Goal: Task Accomplishment & Management: Use online tool/utility

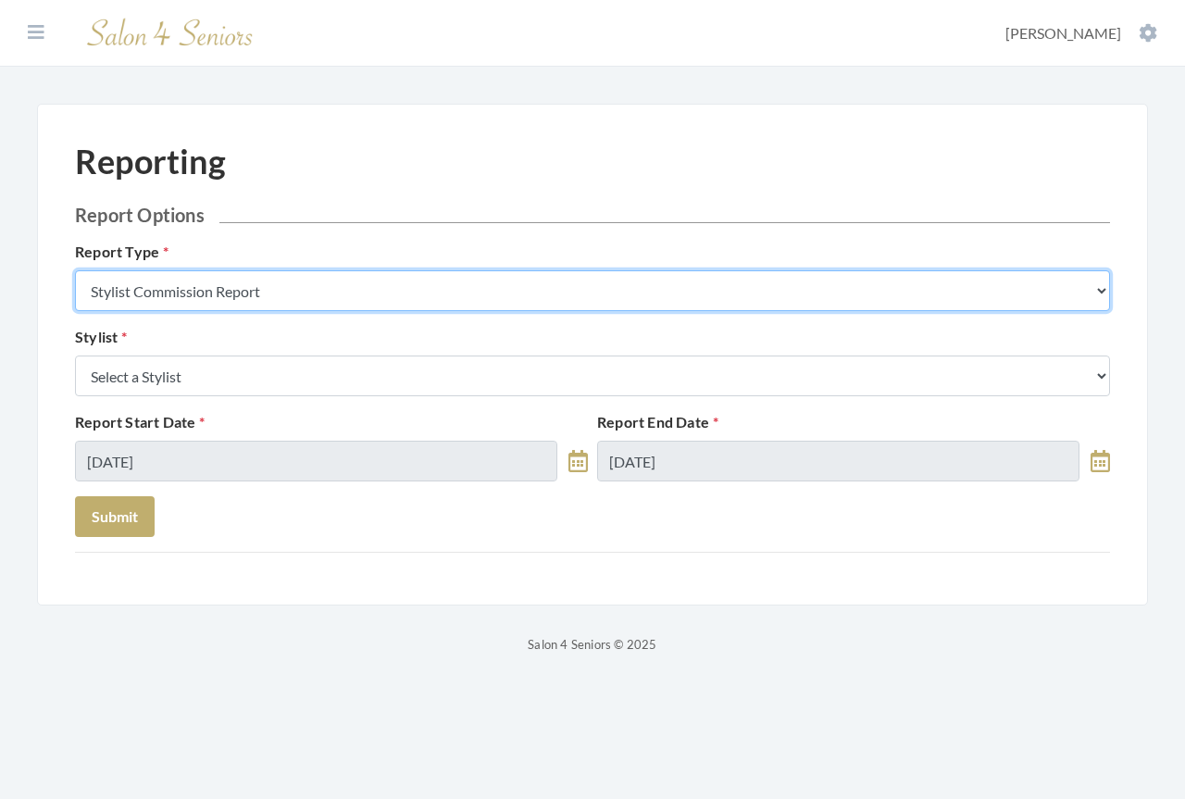
click at [269, 290] on select "Stylist Commission Report Tech Payroll Report Facility Billing Report Individua…" at bounding box center [592, 290] width 1035 height 41
select select "facility"
click at [75, 270] on select "Stylist Commission Report Tech Payroll Report Facility Billing Report Individua…" at bounding box center [592, 290] width 1035 height 41
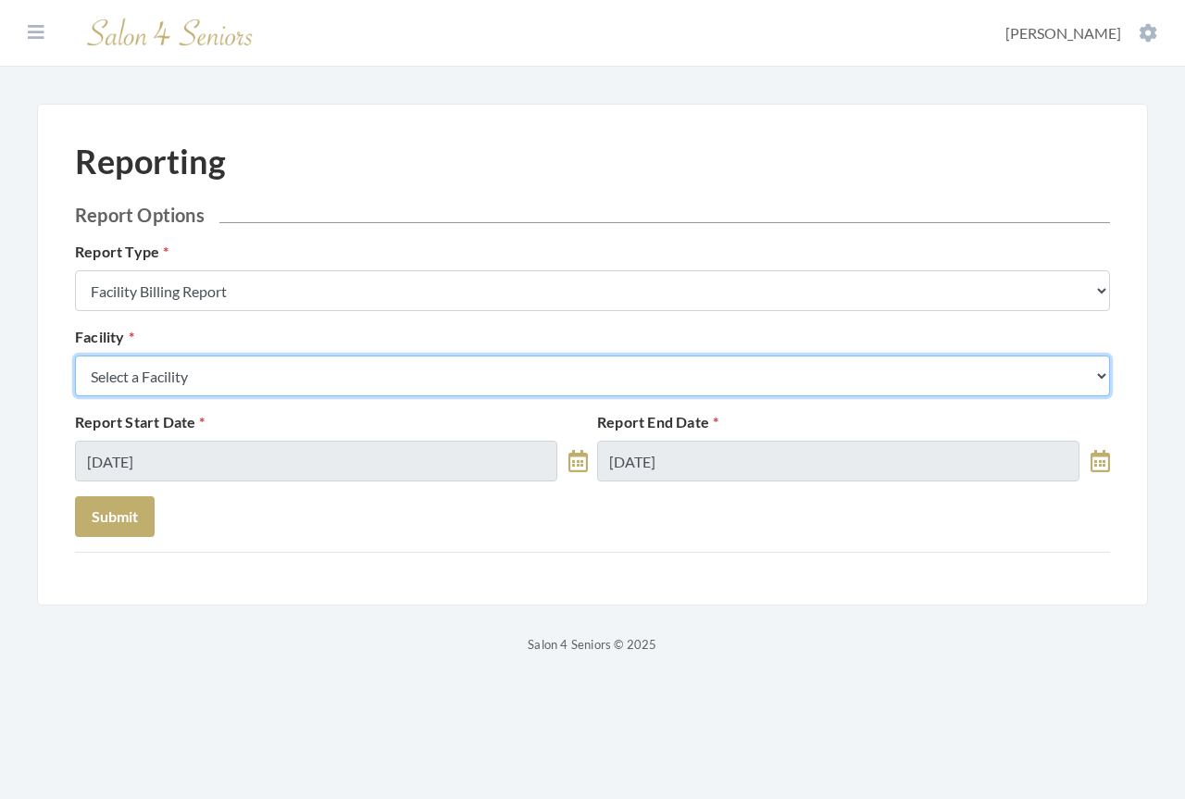
click at [248, 374] on select "Select a Facility [GEOGRAPHIC_DATA] [GEOGRAPHIC_DATA] [PERSON_NAME][GEOGRAPHIC_…" at bounding box center [592, 376] width 1035 height 41
select select "37"
click at [75, 356] on select "Select a Facility [GEOGRAPHIC_DATA] [GEOGRAPHIC_DATA] [PERSON_NAME][GEOGRAPHIC_…" at bounding box center [592, 376] width 1035 height 41
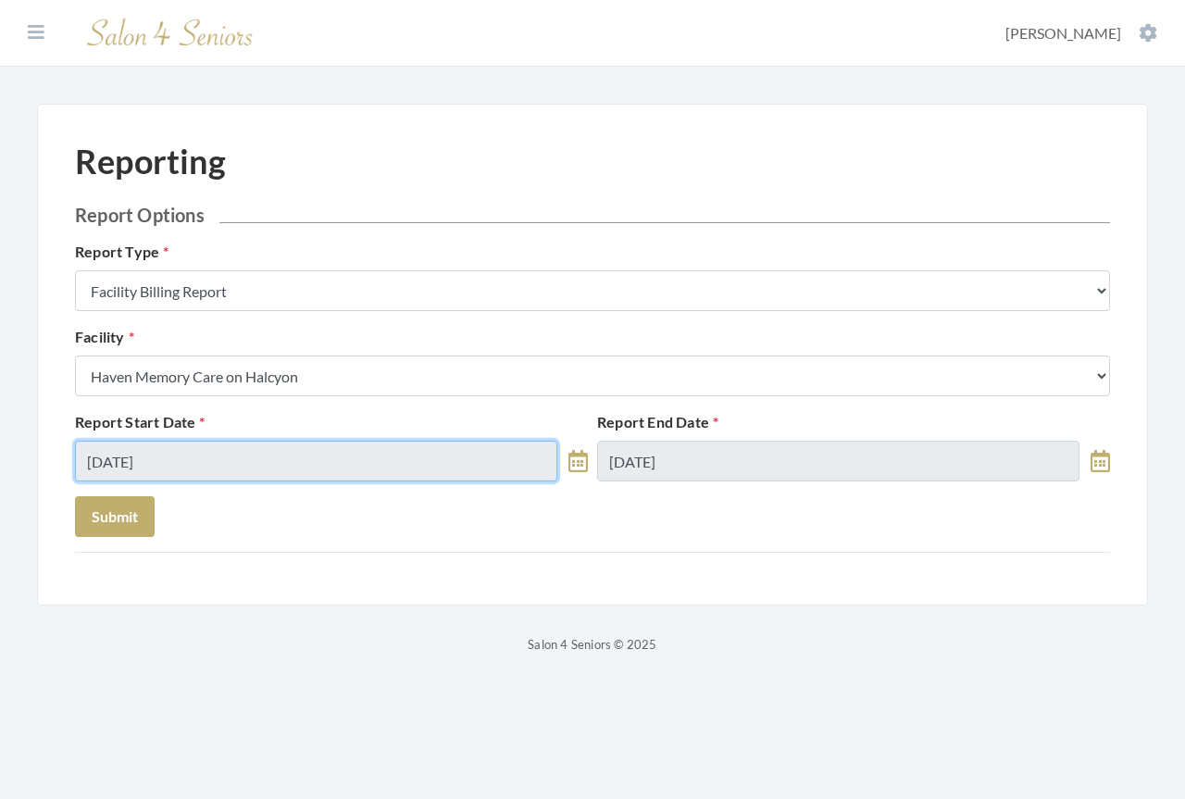
click at [204, 454] on input "[DATE]" at bounding box center [316, 461] width 482 height 41
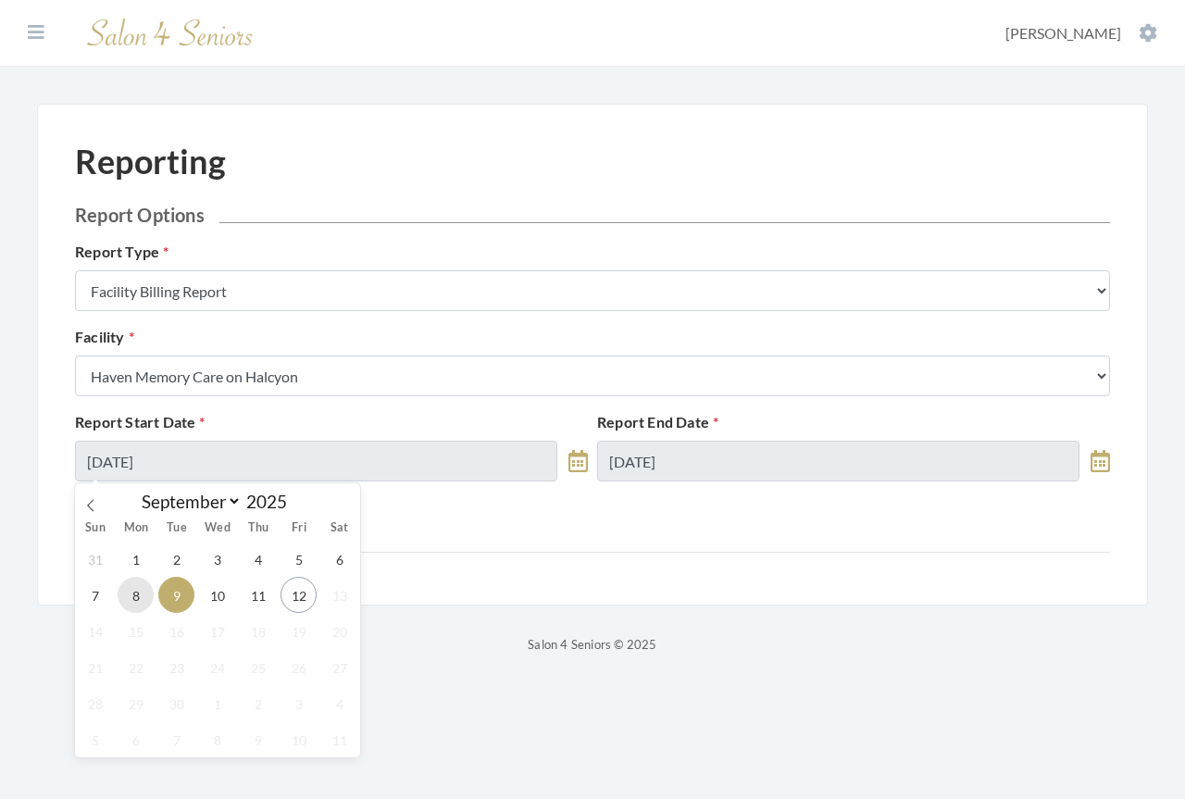
click at [129, 601] on span "8" at bounding box center [136, 595] width 36 height 36
type input "[DATE]"
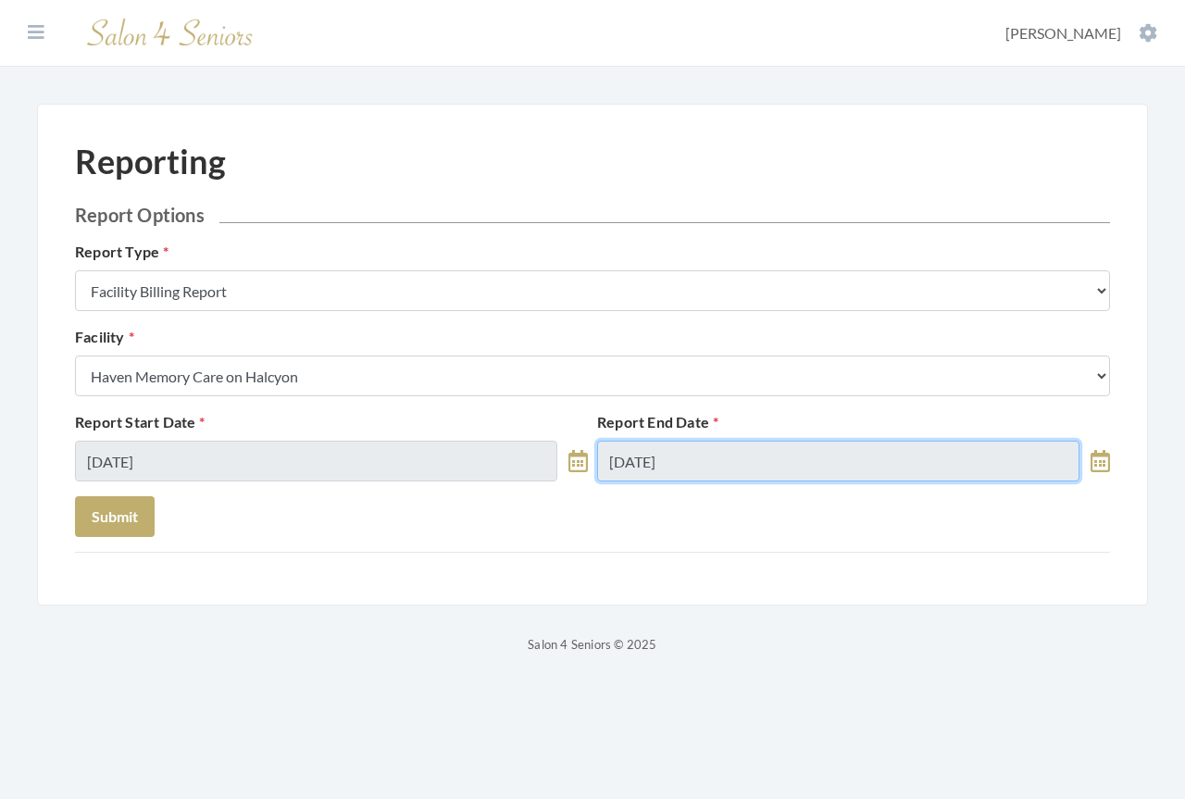
click at [760, 465] on body "Dashboard Facilities Services All Clients User Management Stylists / Techs Repo…" at bounding box center [592, 327] width 1185 height 655
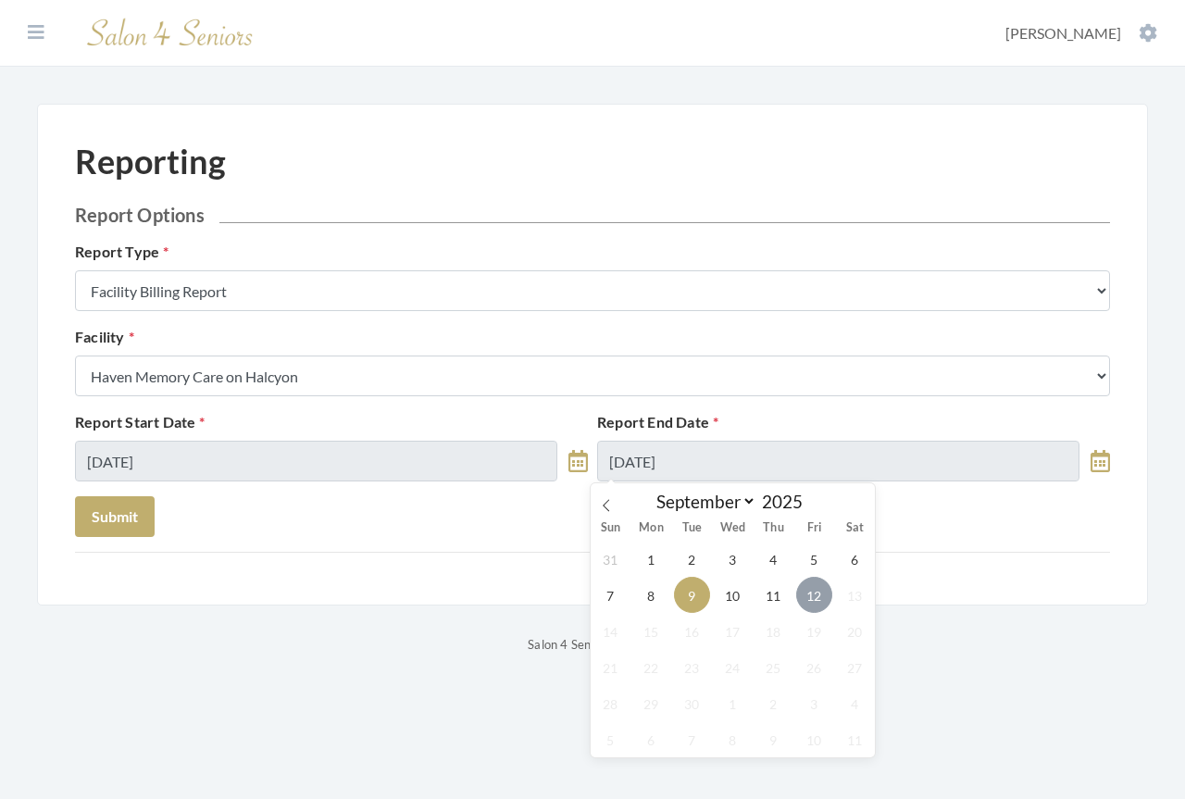
click at [798, 598] on span "12" at bounding box center [814, 595] width 36 height 36
type input "[DATE]"
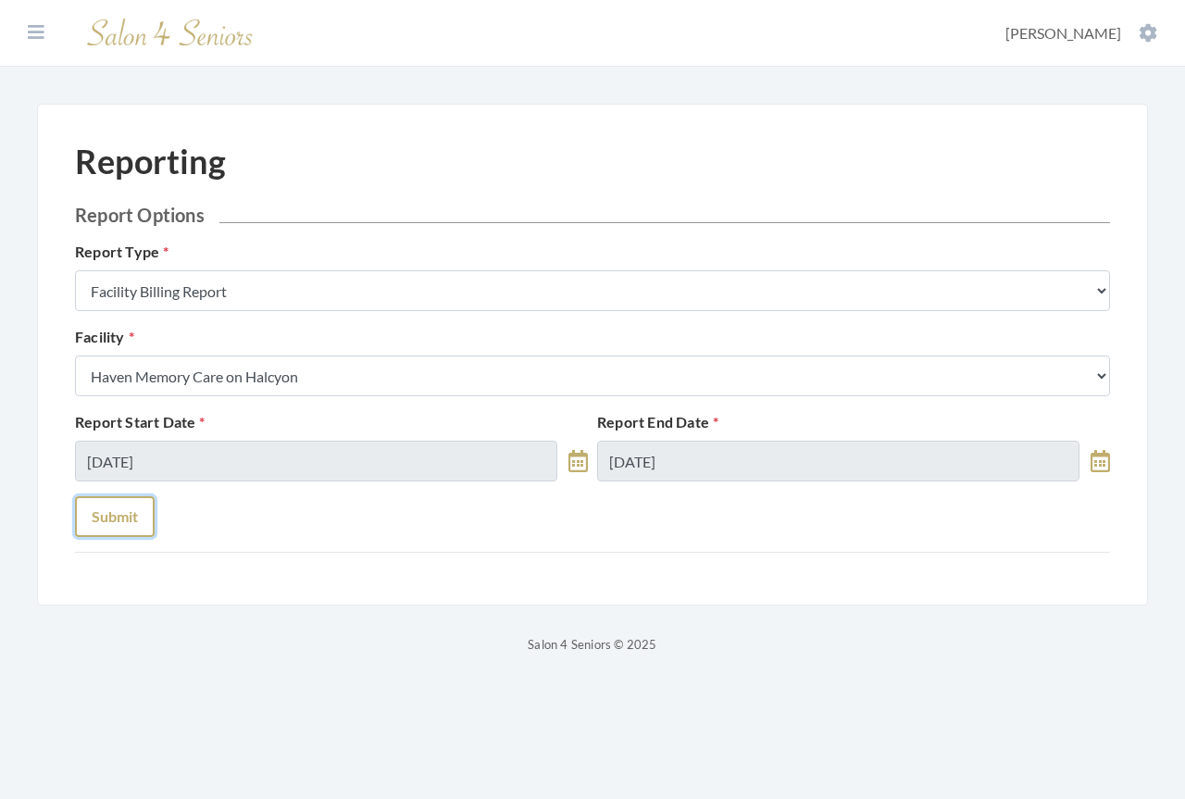
click at [137, 516] on button "Submit" at bounding box center [115, 516] width 80 height 41
